Goal: Check status: Check status

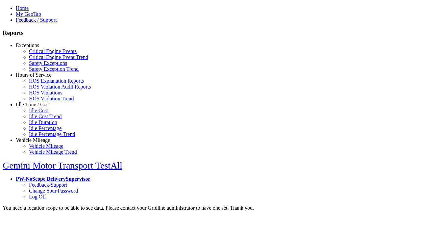
click at [38, 78] on link "Hours of Service" at bounding box center [34, 75] width 36 height 6
click at [43, 95] on link "HOS Violations" at bounding box center [45, 93] width 33 height 6
type input "*********"
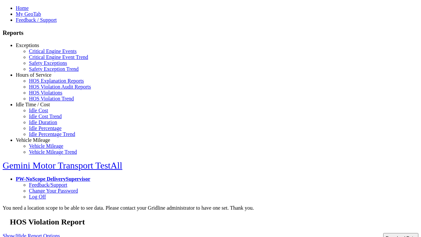
type input "**********"
